Goal: Browse casually

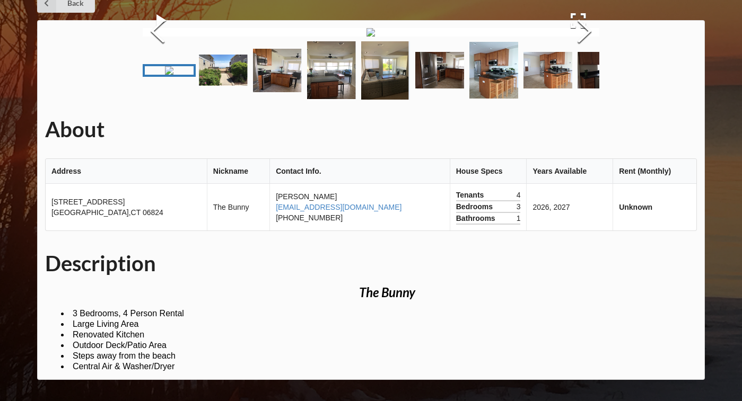
scroll to position [93, 0]
click at [582, 81] on button "Next Slide" at bounding box center [584, 33] width 30 height 96
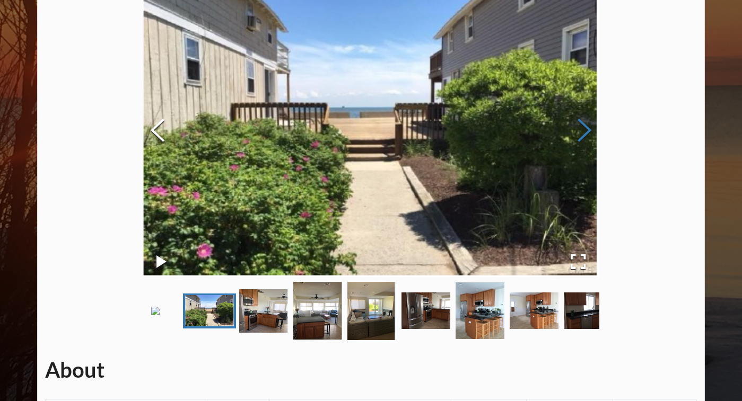
click at [581, 128] on button "Next Slide" at bounding box center [584, 132] width 30 height 96
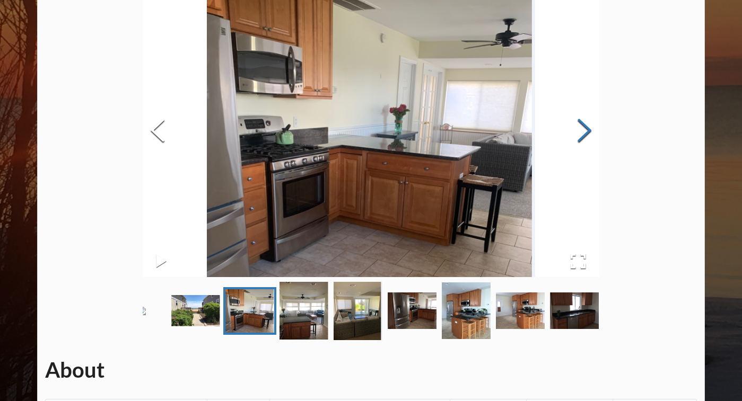
click at [580, 128] on button "Next Slide" at bounding box center [584, 132] width 30 height 96
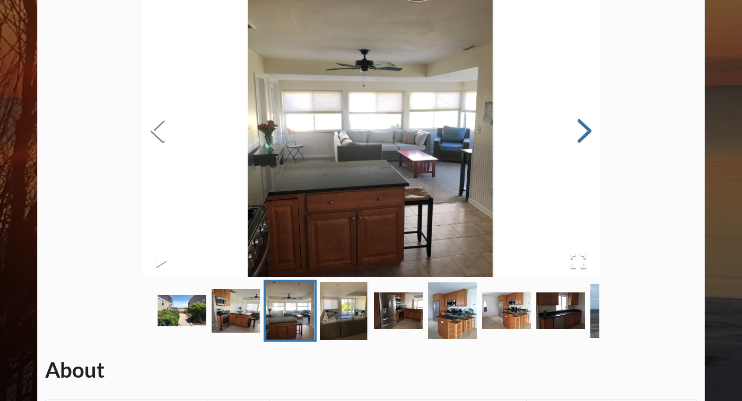
click at [580, 128] on button "Next Slide" at bounding box center [584, 132] width 30 height 96
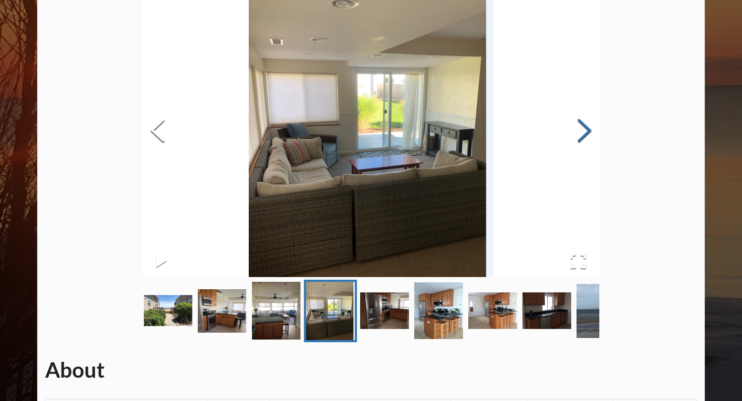
click at [579, 128] on button "Next Slide" at bounding box center [584, 132] width 30 height 96
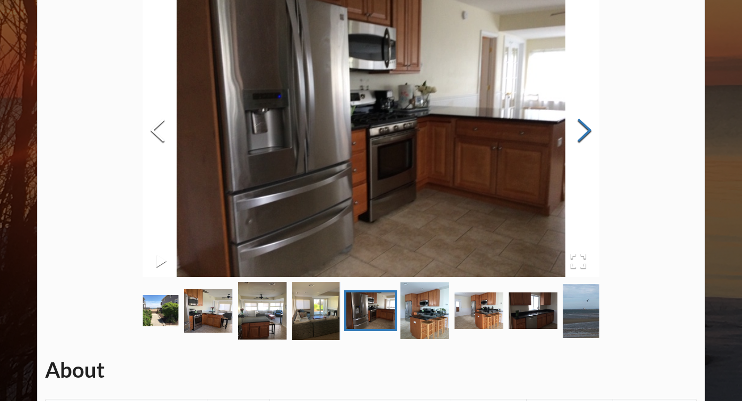
click at [578, 128] on button "Next Slide" at bounding box center [584, 132] width 30 height 96
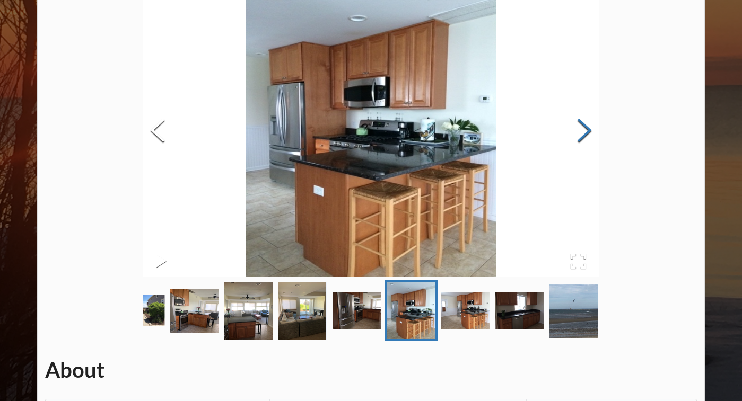
click at [578, 128] on button "Next Slide" at bounding box center [584, 132] width 30 height 96
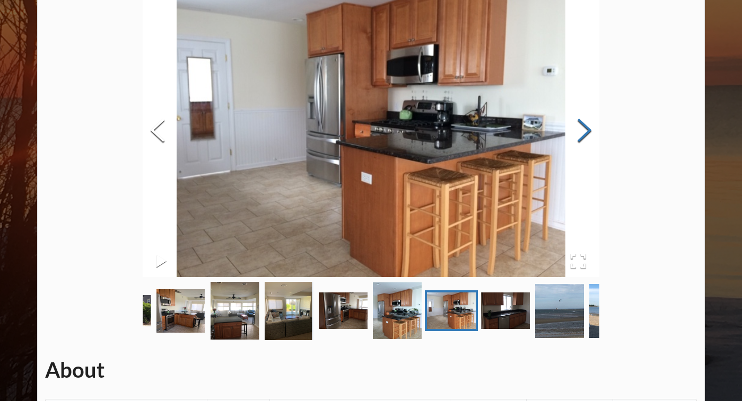
click at [577, 128] on button "Next Slide" at bounding box center [584, 132] width 30 height 96
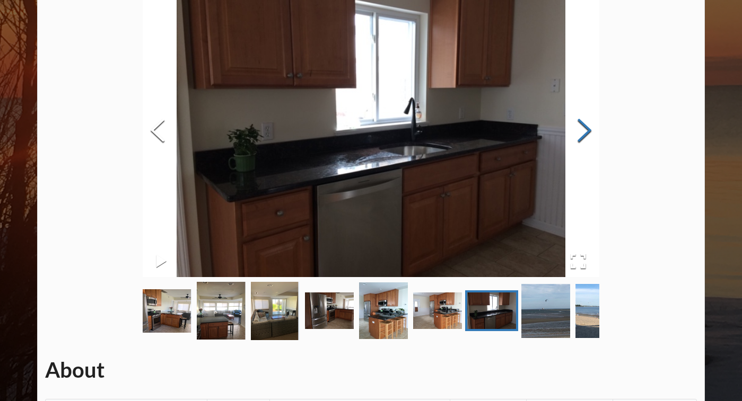
click at [577, 128] on button "Next Slide" at bounding box center [584, 132] width 30 height 96
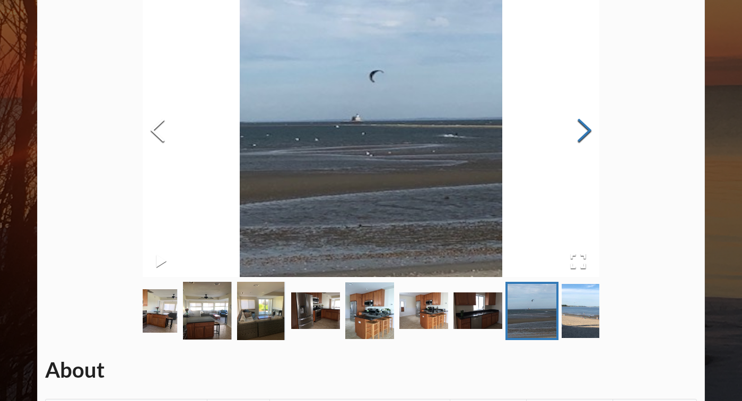
click at [576, 128] on button "Next Slide" at bounding box center [584, 132] width 30 height 96
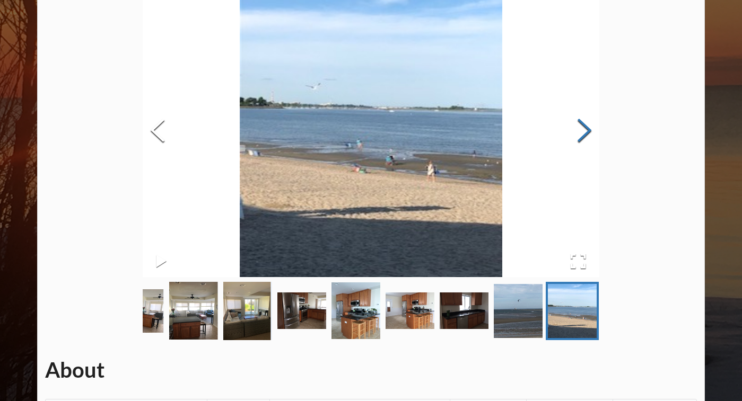
click at [575, 128] on button "Next Slide" at bounding box center [584, 132] width 30 height 96
